Goal: Task Accomplishment & Management: Manage account settings

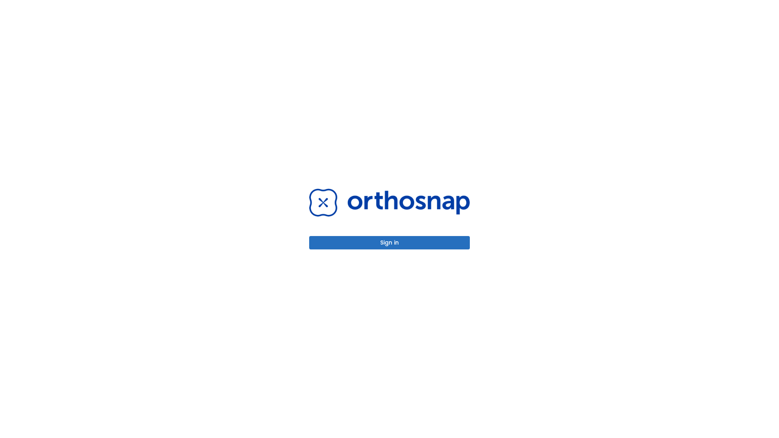
click at [389, 243] on button "Sign in" at bounding box center [389, 242] width 161 height 13
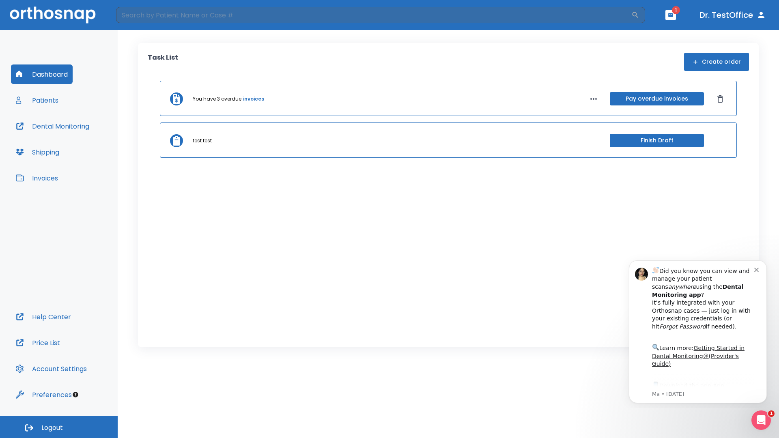
click at [59, 427] on span "Logout" at bounding box center [52, 428] width 22 height 9
